Goal: Task Accomplishment & Management: Manage account settings

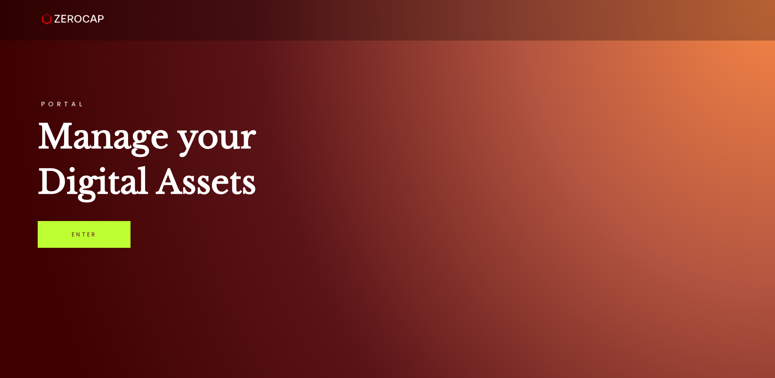
click at [85, 238] on link "Enter" at bounding box center [84, 234] width 93 height 27
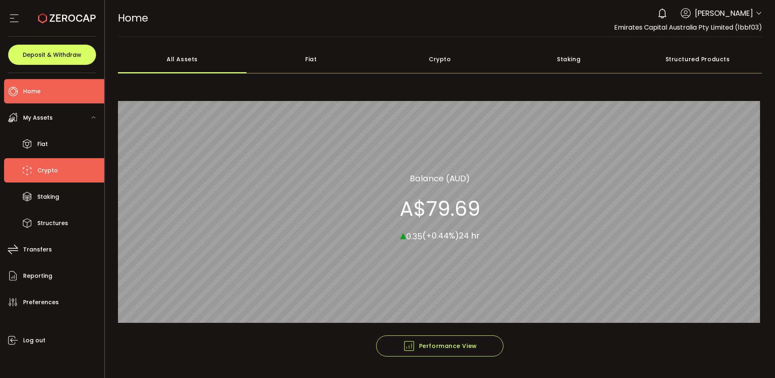
click at [42, 170] on span "Crypto" at bounding box center [47, 171] width 21 height 12
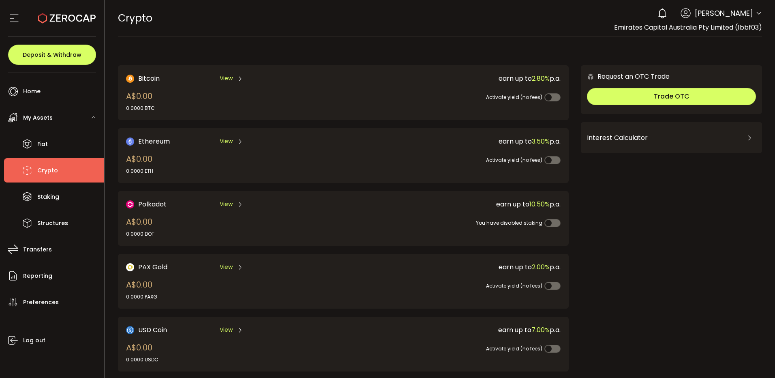
click at [753, 18] on div "0 [PERSON_NAME] Account Emirates Capital Australia Pty Limited (1bbf03) Prefere…" at bounding box center [708, 13] width 109 height 18
click at [756, 14] on icon at bounding box center [759, 13] width 6 height 6
drag, startPoint x: 728, startPoint y: 9, endPoint x: 730, endPoint y: 12, distance: 4.2
click at [728, 9] on span "[PERSON_NAME]" at bounding box center [724, 13] width 58 height 11
click at [730, 12] on span "[PERSON_NAME]" at bounding box center [724, 13] width 58 height 11
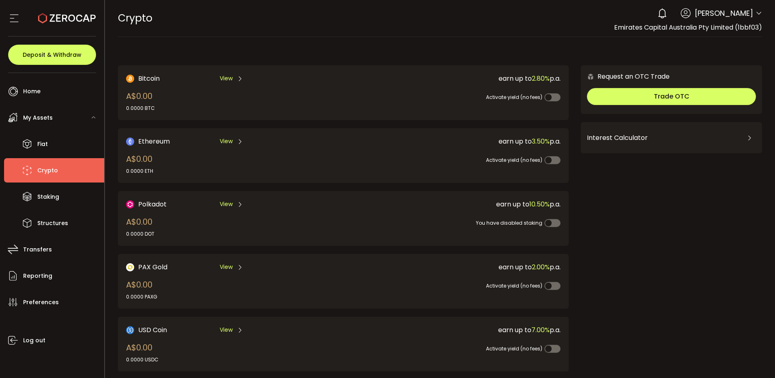
drag, startPoint x: 744, startPoint y: 13, endPoint x: 749, endPoint y: 13, distance: 4.9
click at [745, 13] on span "[PERSON_NAME]" at bounding box center [724, 13] width 58 height 11
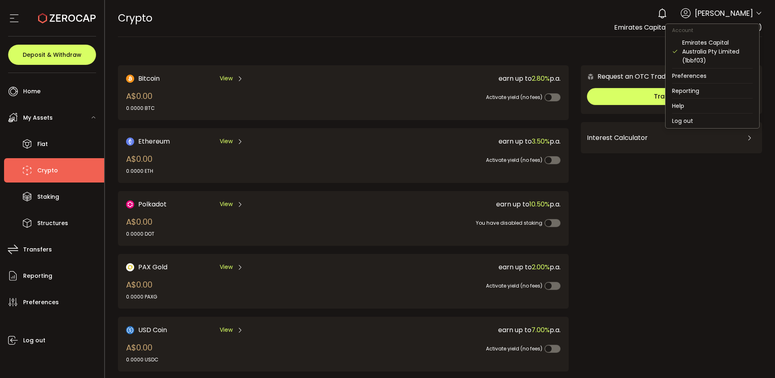
click at [757, 13] on icon at bounding box center [759, 13] width 6 height 6
click at [703, 118] on li "Log out" at bounding box center [713, 121] width 94 height 15
